Goal: Task Accomplishment & Management: Use online tool/utility

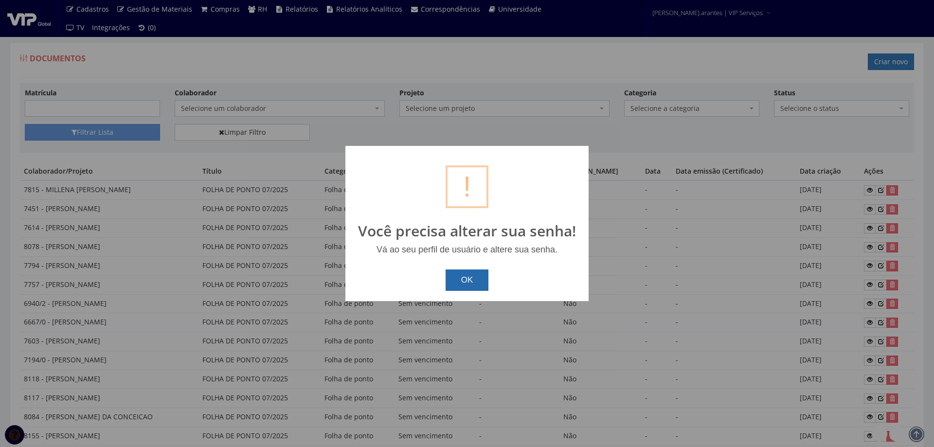
click at [478, 287] on button "OK" at bounding box center [466, 279] width 43 height 21
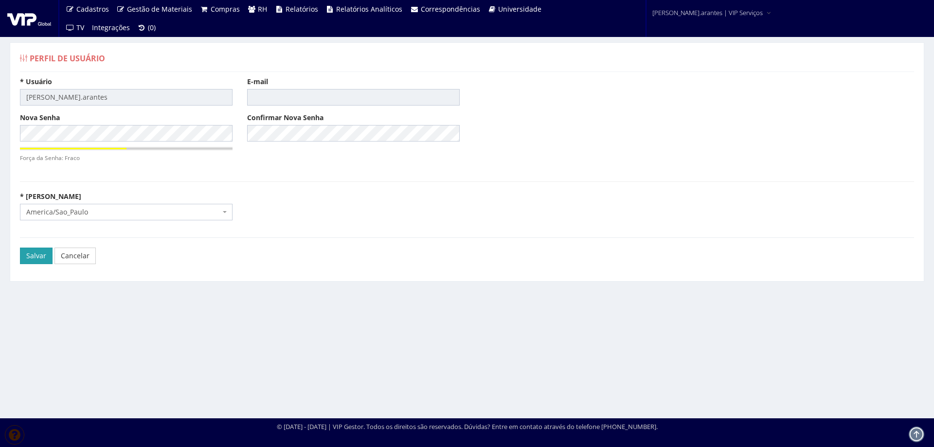
click at [36, 253] on input "Salvar" at bounding box center [36, 256] width 33 height 17
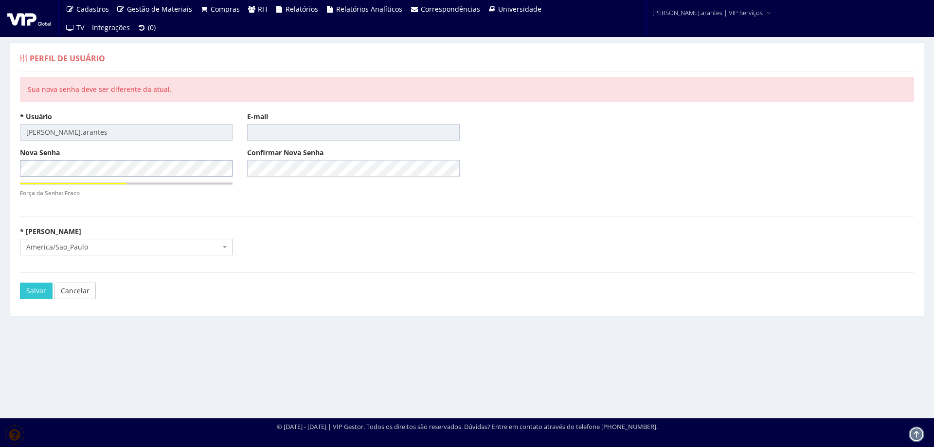
click at [0, 167] on div "Perfil de Usuário Sua nova senha deve ser diferente da atual. * Usuário daniele…" at bounding box center [467, 221] width 934 height 394
click at [38, 288] on input "Salvar" at bounding box center [36, 291] width 33 height 17
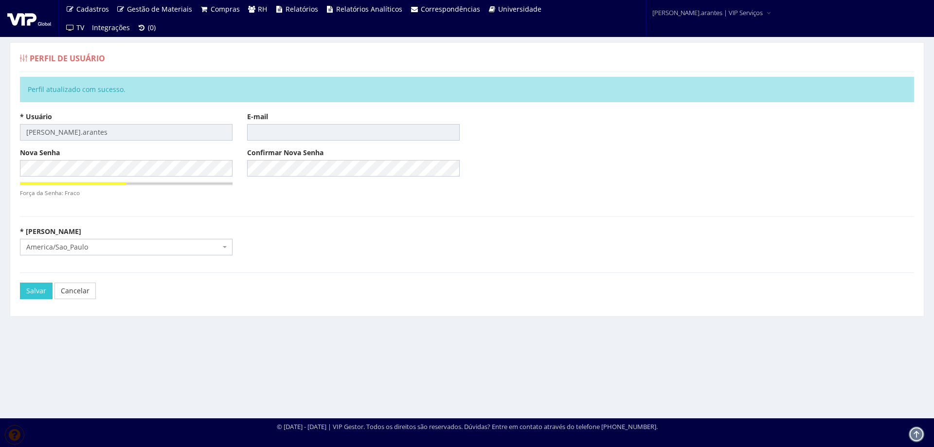
click at [25, 17] on img at bounding box center [29, 18] width 44 height 15
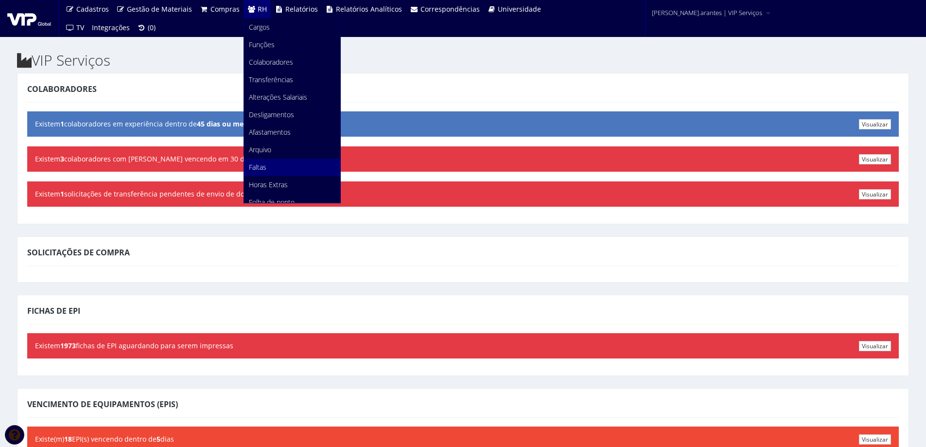
click at [259, 166] on span "Faltas" at bounding box center [258, 166] width 18 height 9
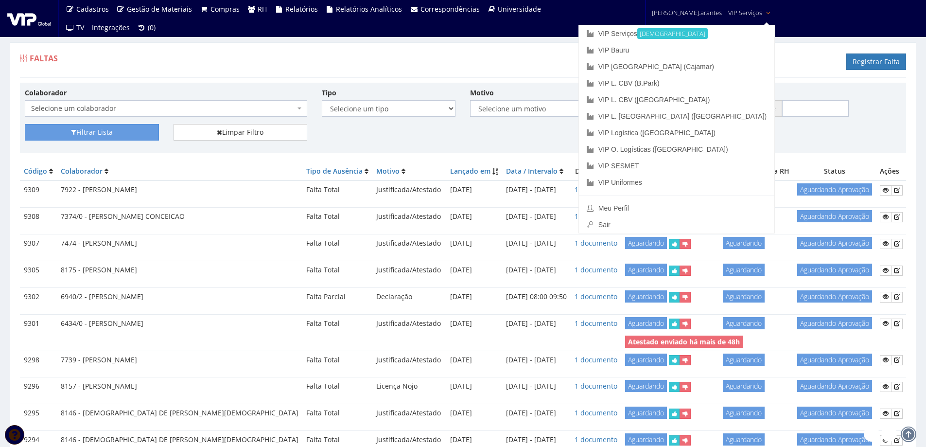
click at [695, 11] on span "daniele.arantes | VIP Serviços" at bounding box center [707, 13] width 110 height 10
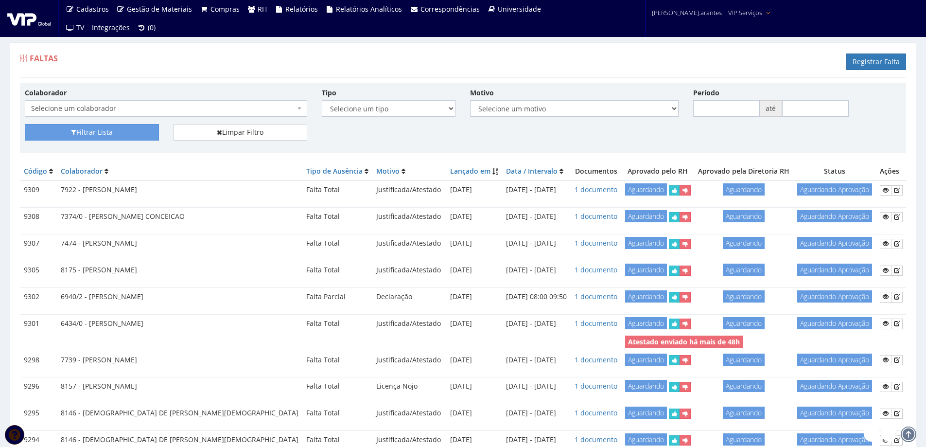
click at [692, 14] on span "daniele.arantes | VIP Serviços" at bounding box center [707, 13] width 110 height 10
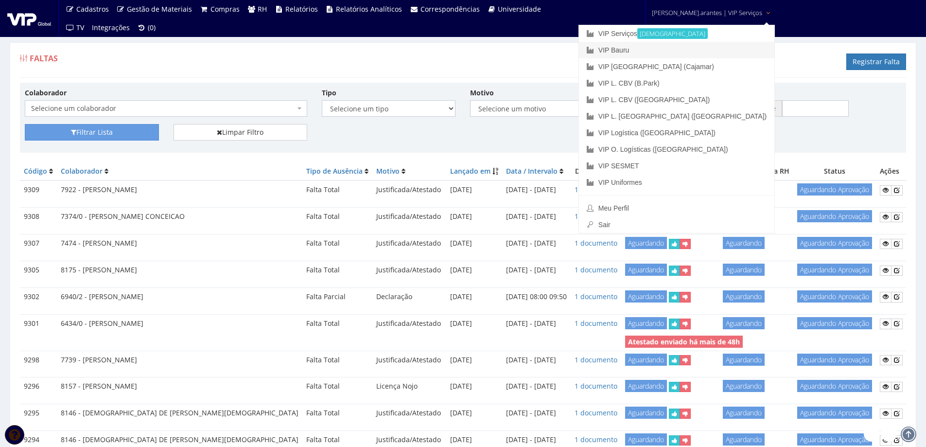
click at [659, 53] on link "VIP Bauru" at bounding box center [676, 50] width 195 height 17
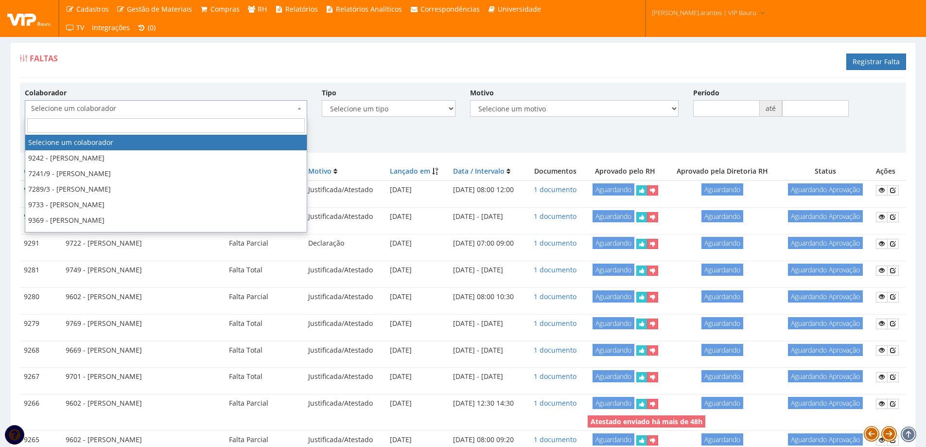
click at [172, 106] on span "Selecione um colaborador" at bounding box center [163, 109] width 264 height 10
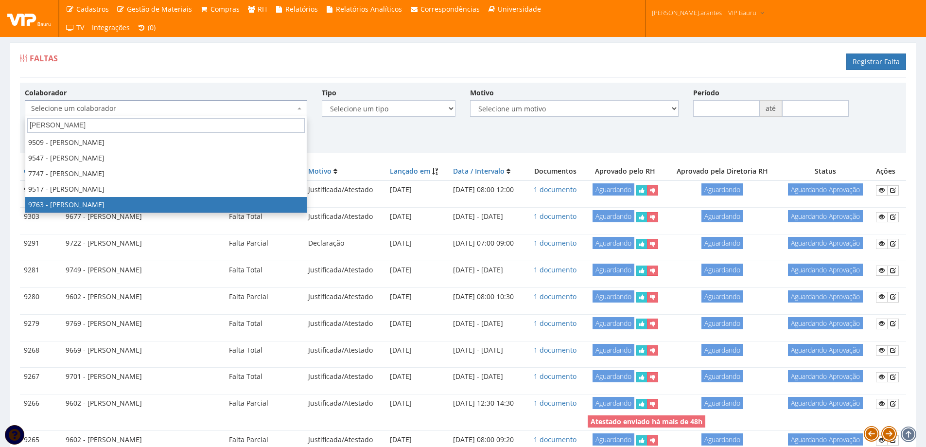
type input "jean"
select select "4052"
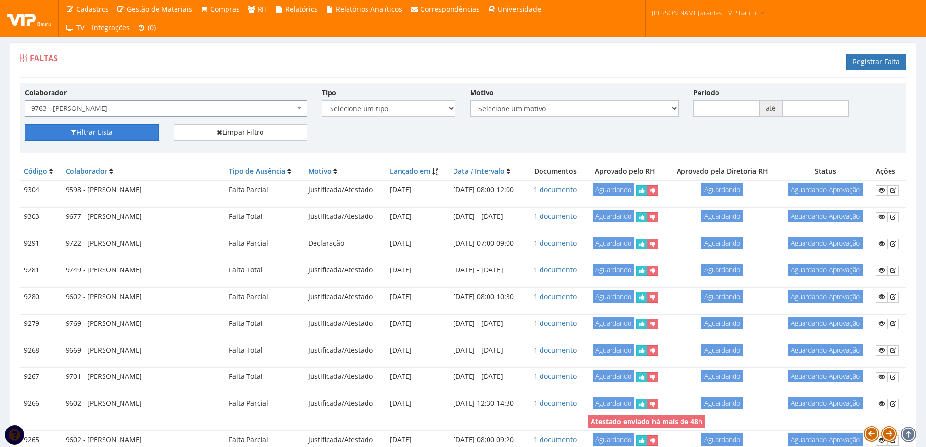
click at [125, 125] on button "Filtrar Lista" at bounding box center [92, 132] width 134 height 17
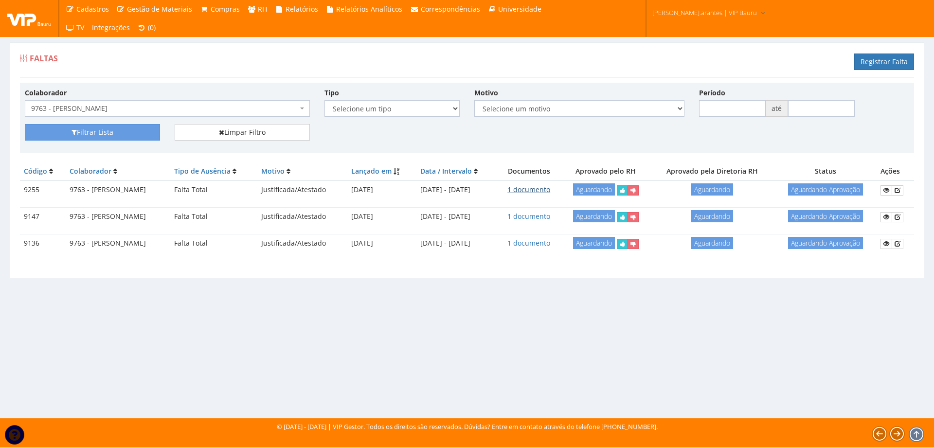
click at [550, 190] on link "1 documento" at bounding box center [528, 189] width 43 height 9
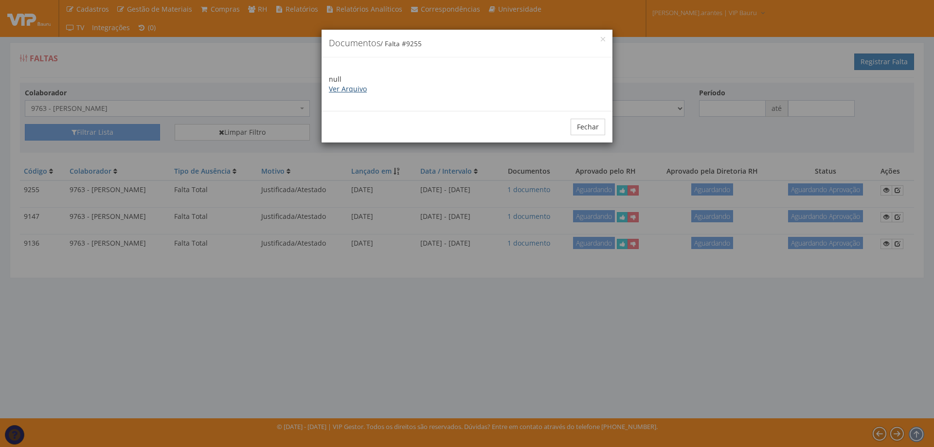
click at [354, 90] on link "Ver Arquivo" at bounding box center [348, 88] width 38 height 9
